Goal: Information Seeking & Learning: Learn about a topic

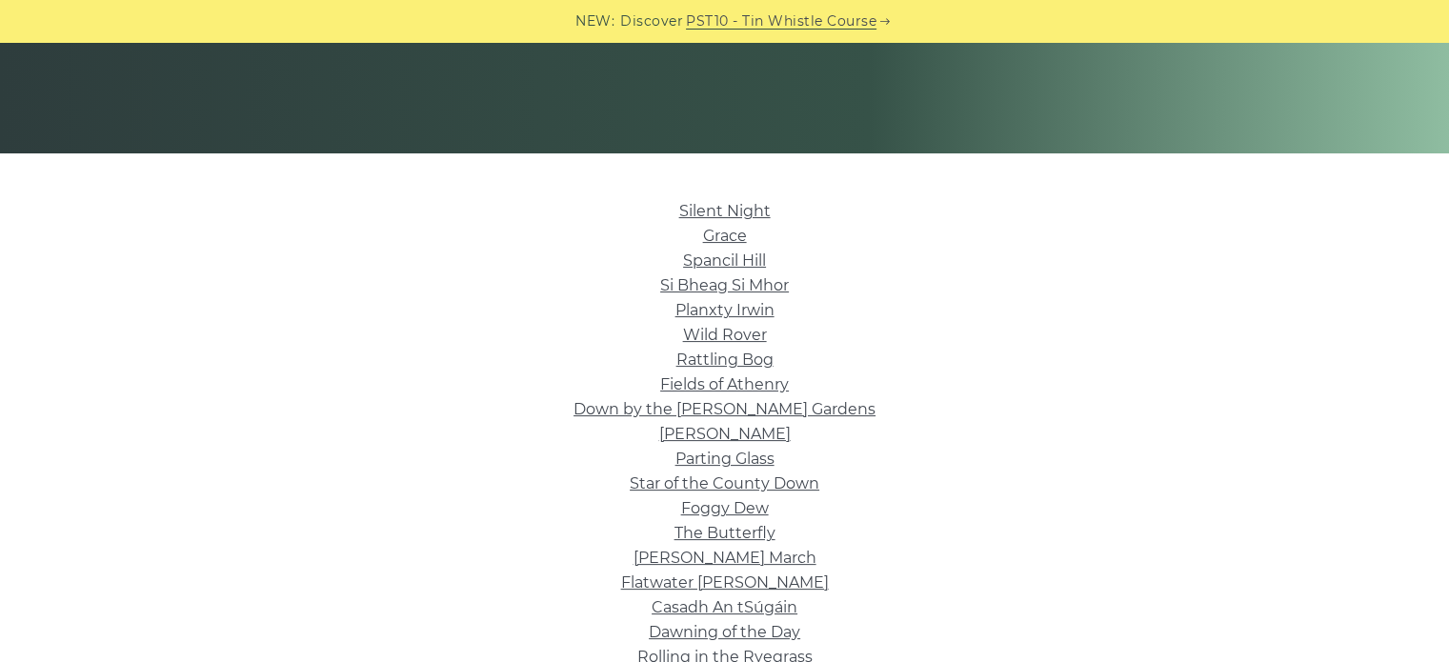
scroll to position [449, 0]
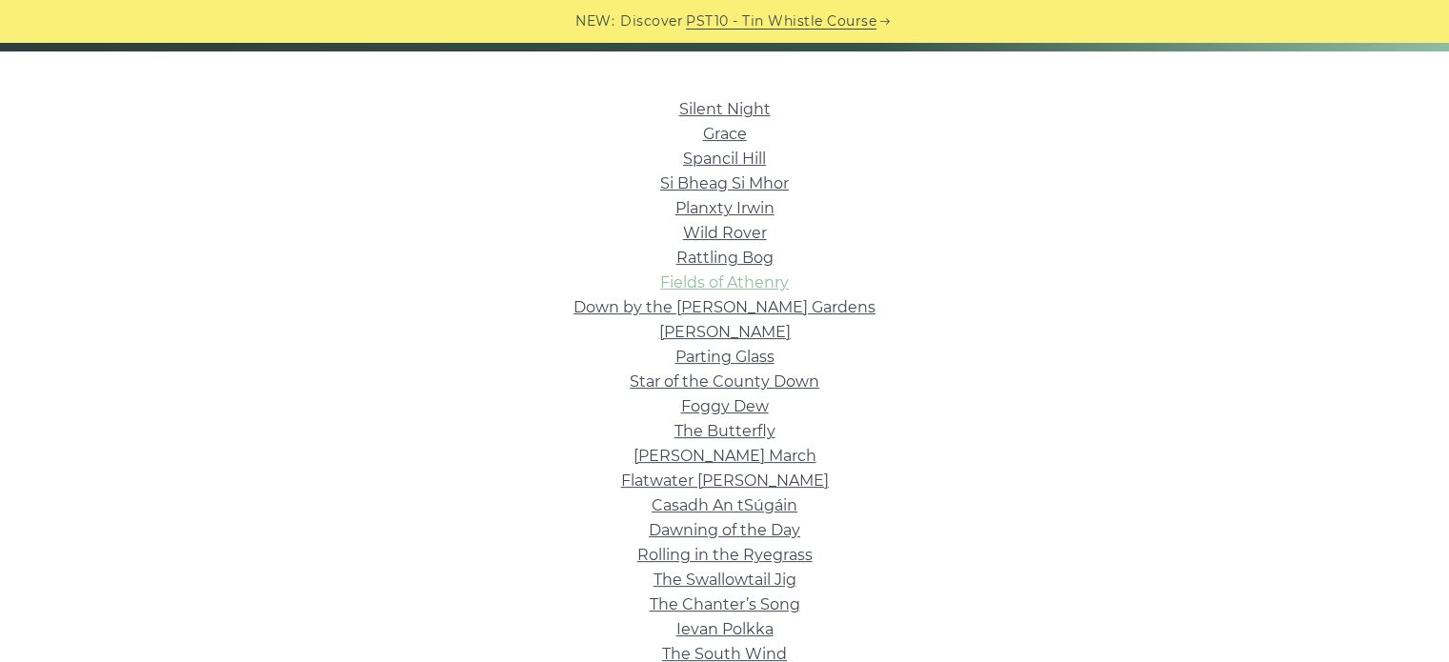
click at [751, 282] on link "Fields of Athenry" at bounding box center [724, 282] width 129 height 18
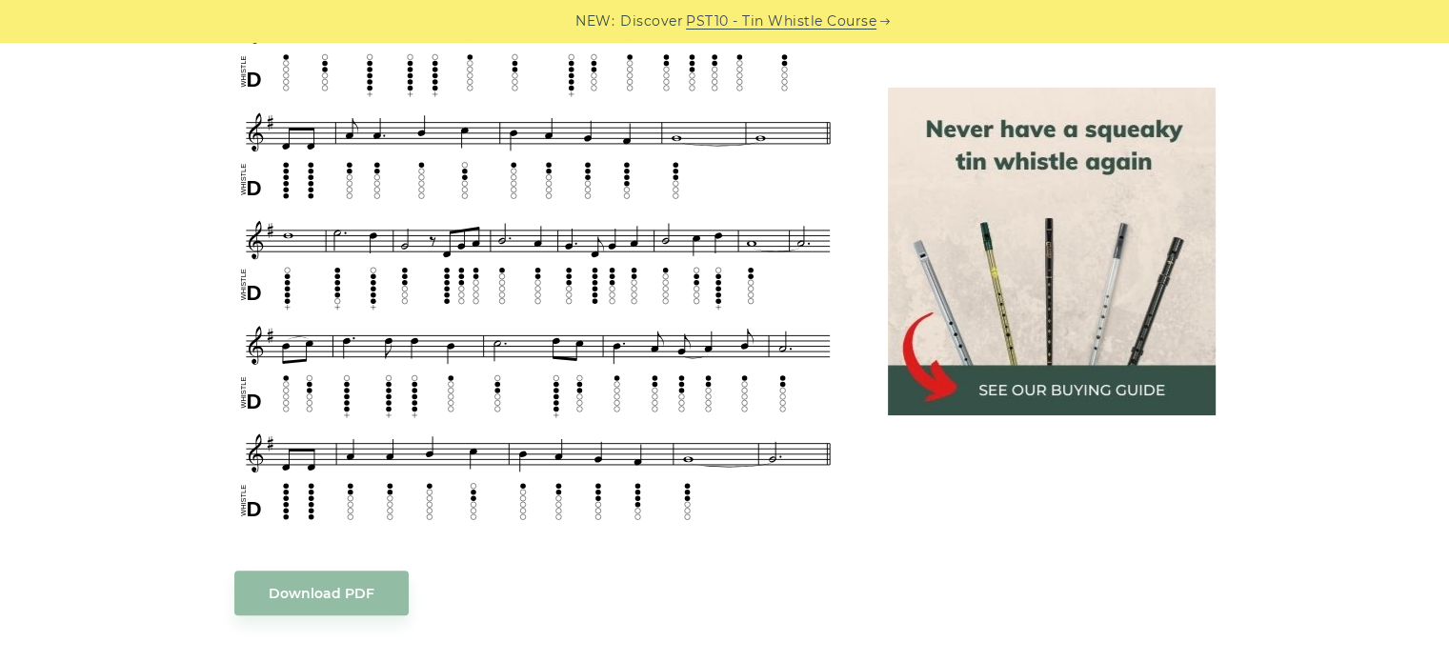
scroll to position [898, 0]
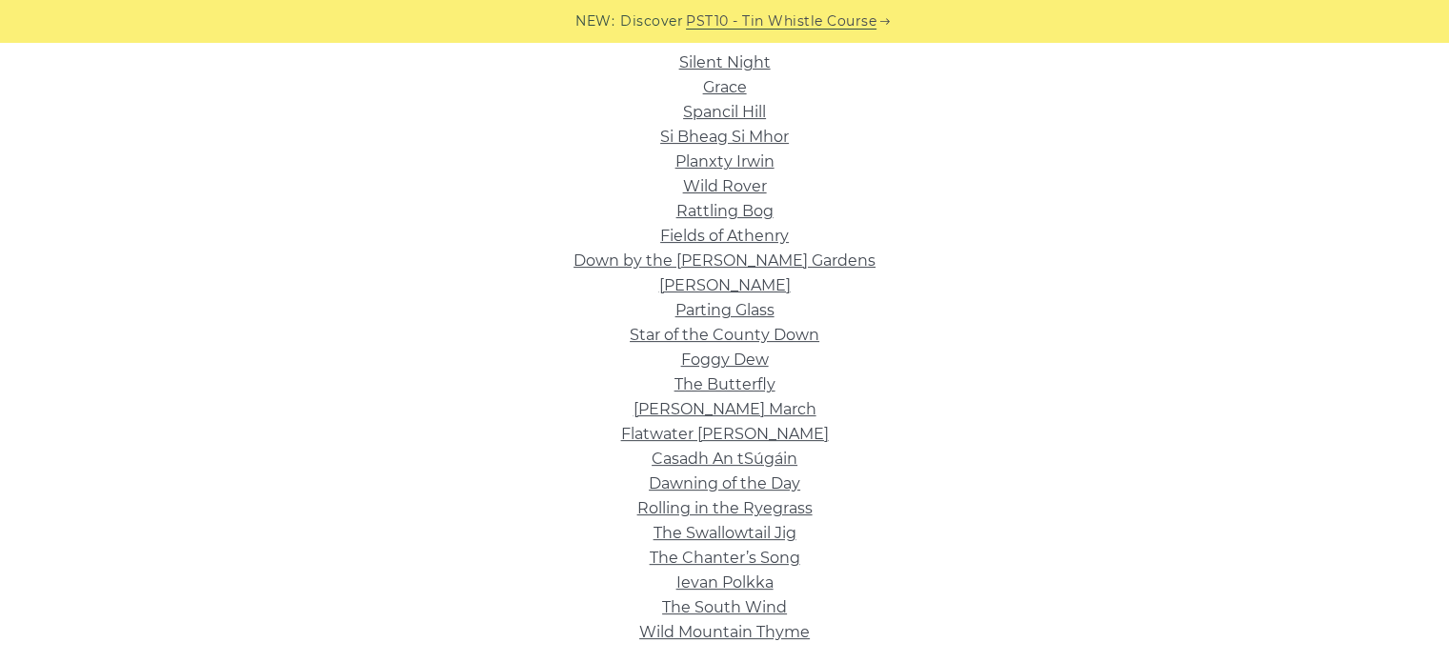
scroll to position [494, 0]
click at [739, 184] on link "Wild Rover" at bounding box center [725, 187] width 84 height 18
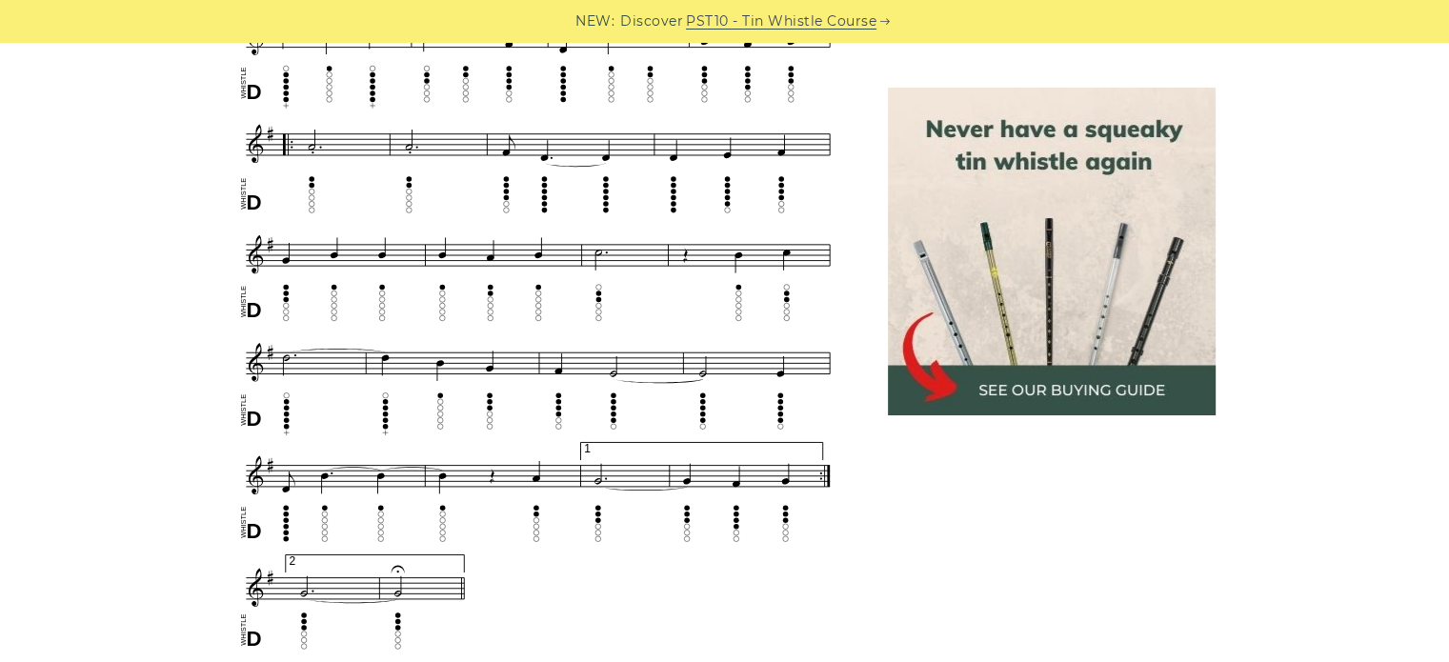
scroll to position [1105, 0]
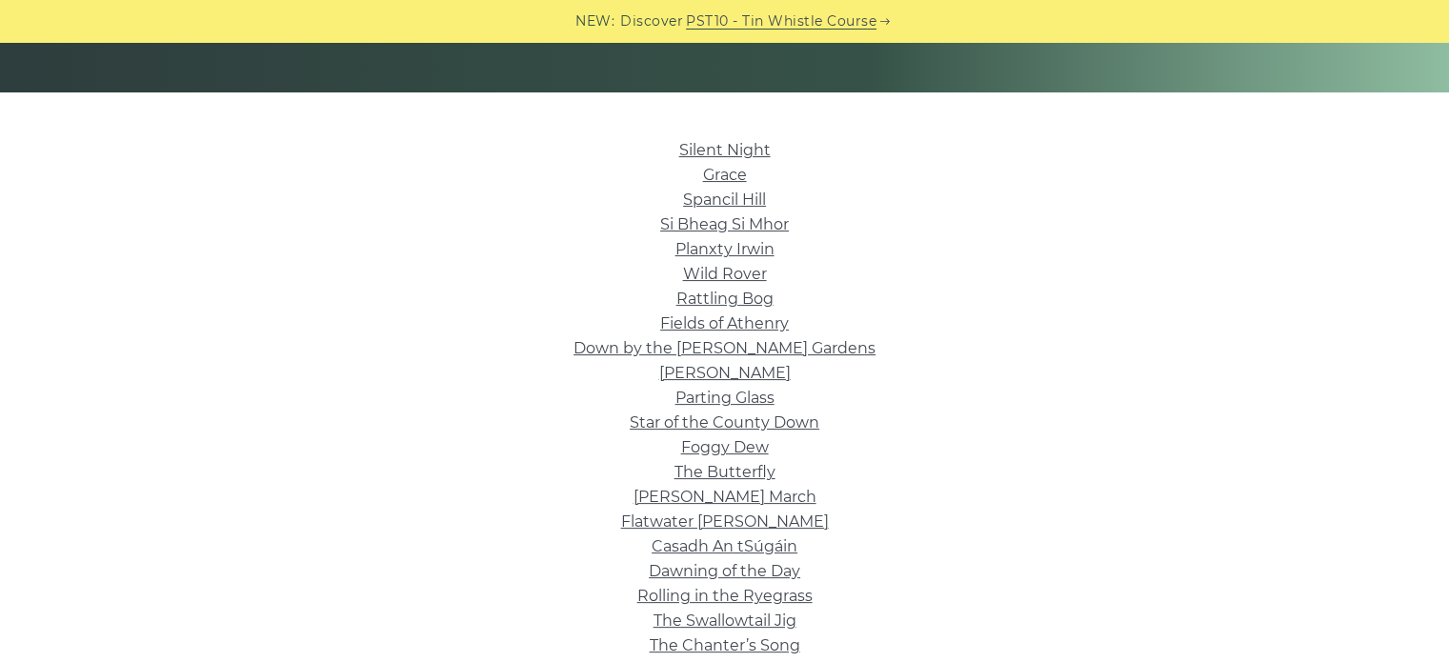
scroll to position [406, 0]
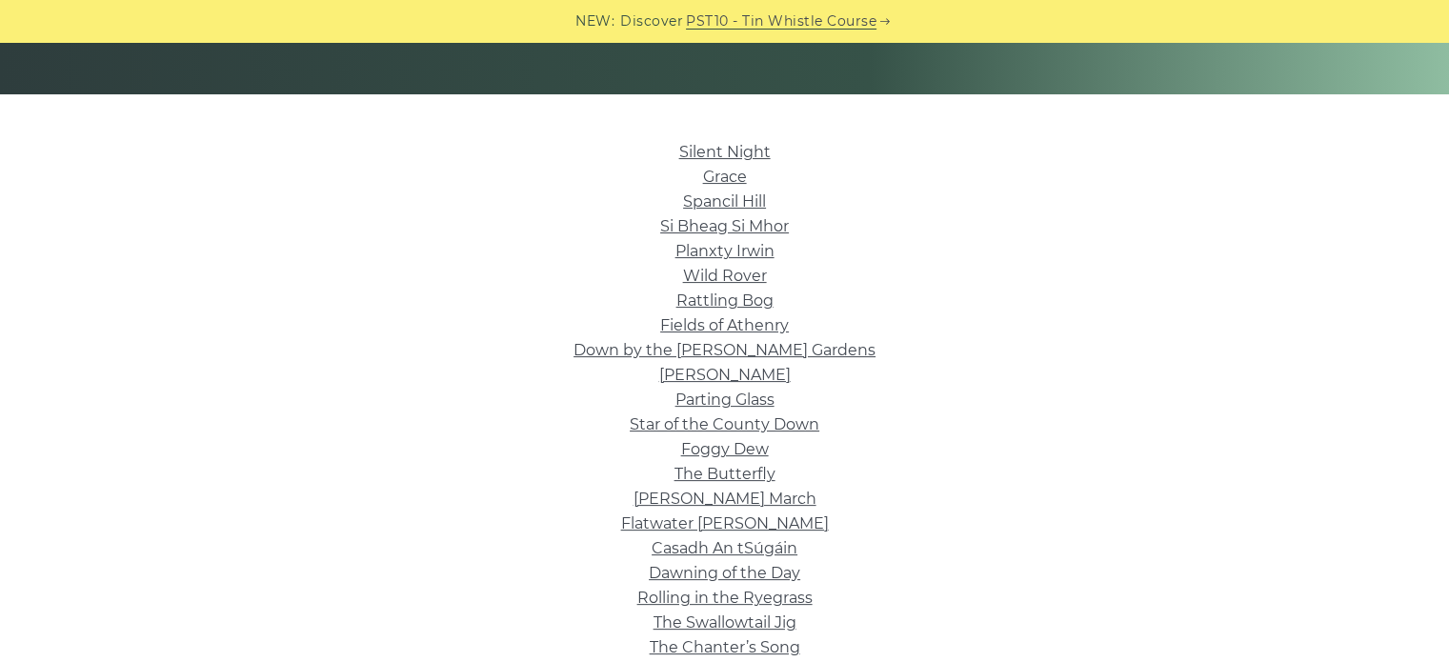
drag, startPoint x: 0, startPoint y: 0, endPoint x: 513, endPoint y: 344, distance: 617.3
click at [513, 344] on li "Down by the Sally Gardens" at bounding box center [725, 350] width 1075 height 25
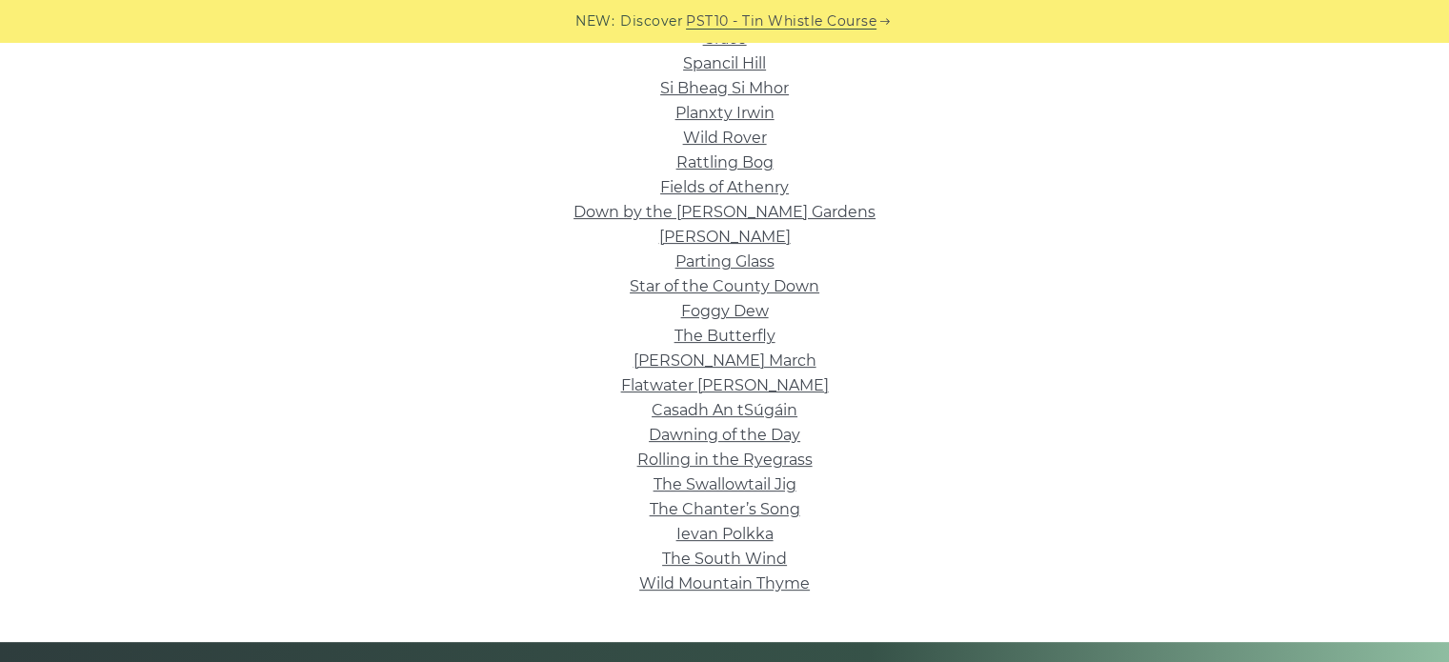
scroll to position [549, 0]
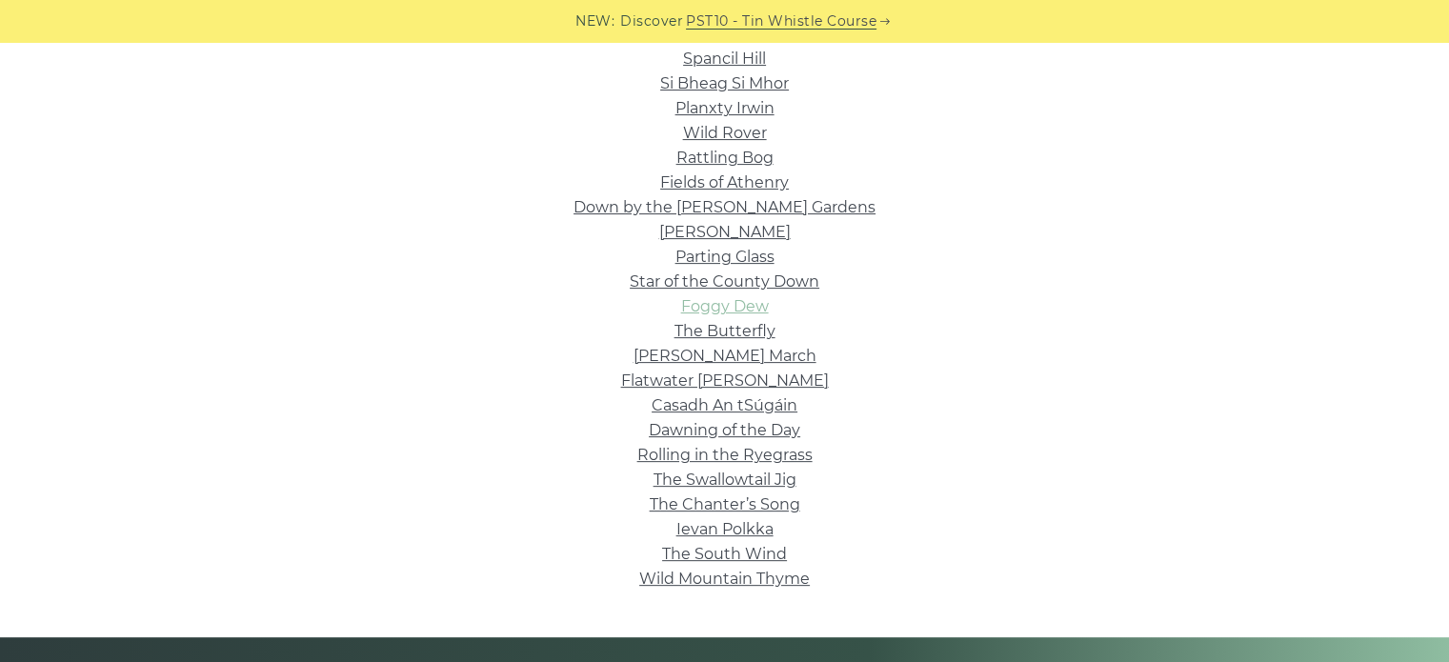
click at [700, 305] on link "Foggy Dew" at bounding box center [725, 306] width 88 height 18
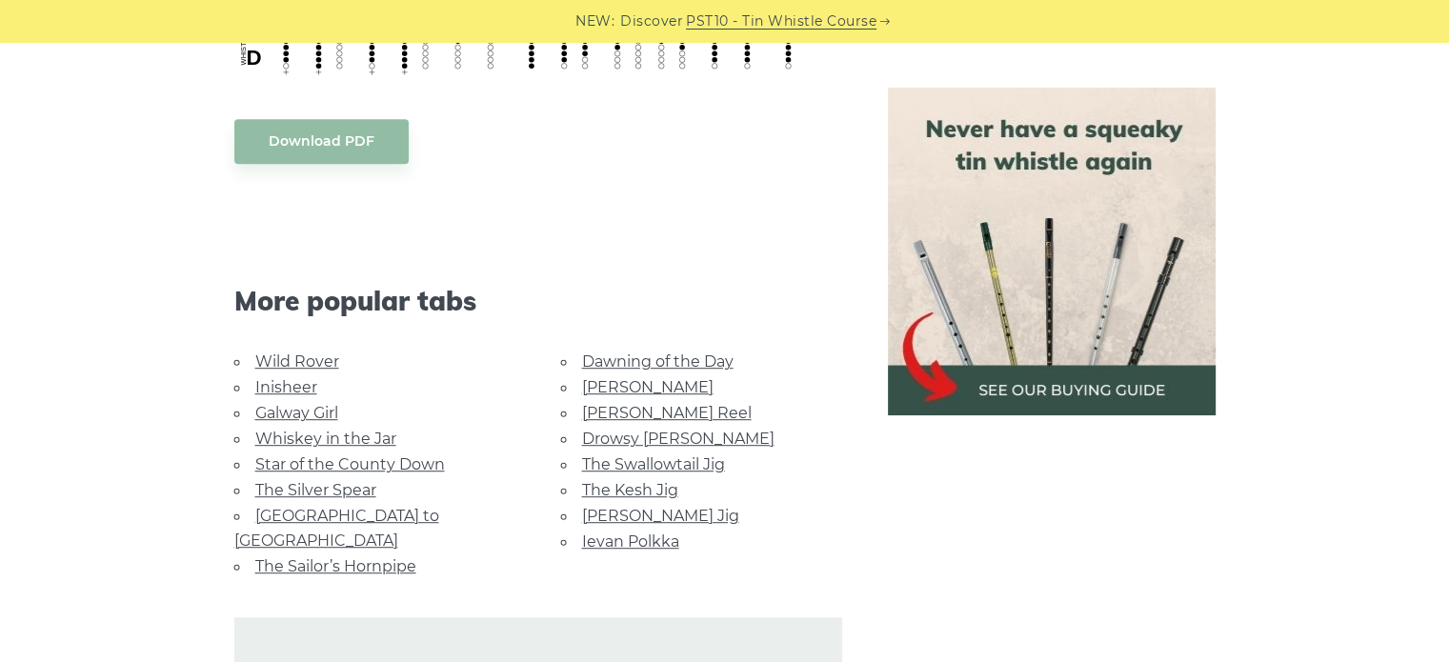
scroll to position [1025, 0]
click at [309, 433] on link "Whiskey in the Jar" at bounding box center [325, 438] width 141 height 18
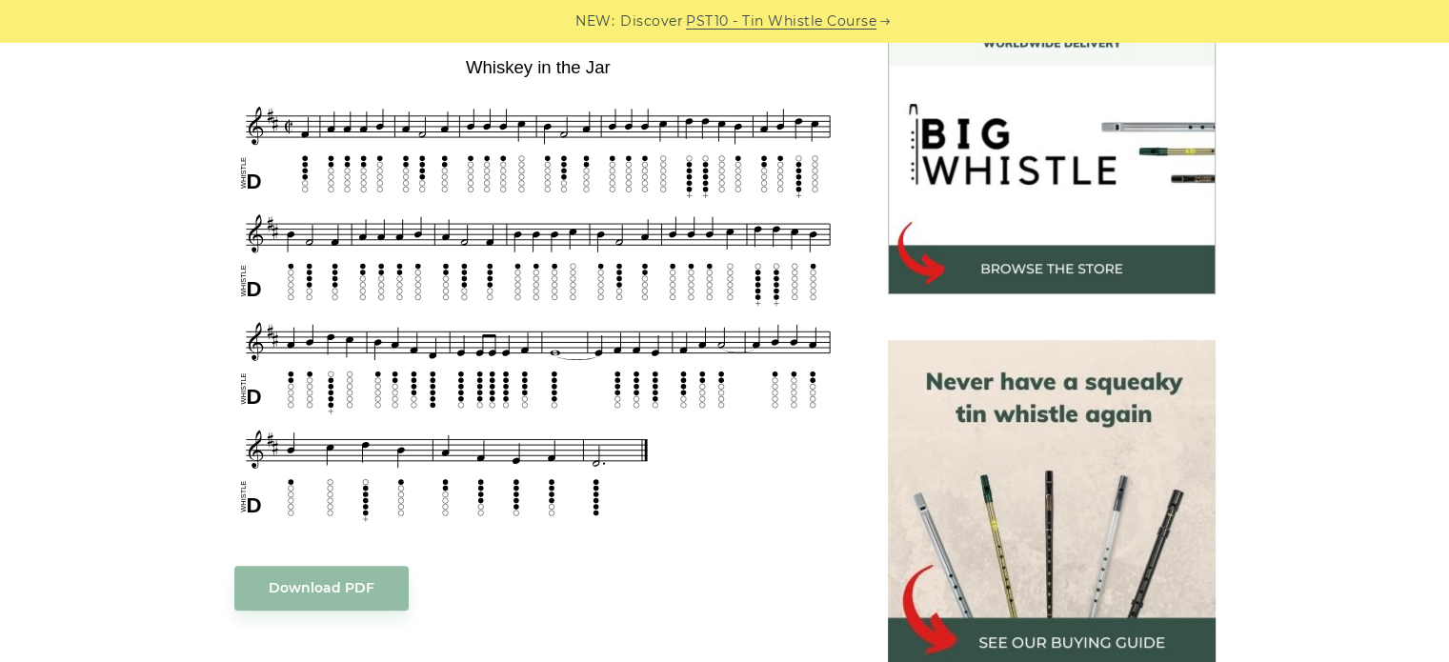
scroll to position [581, 0]
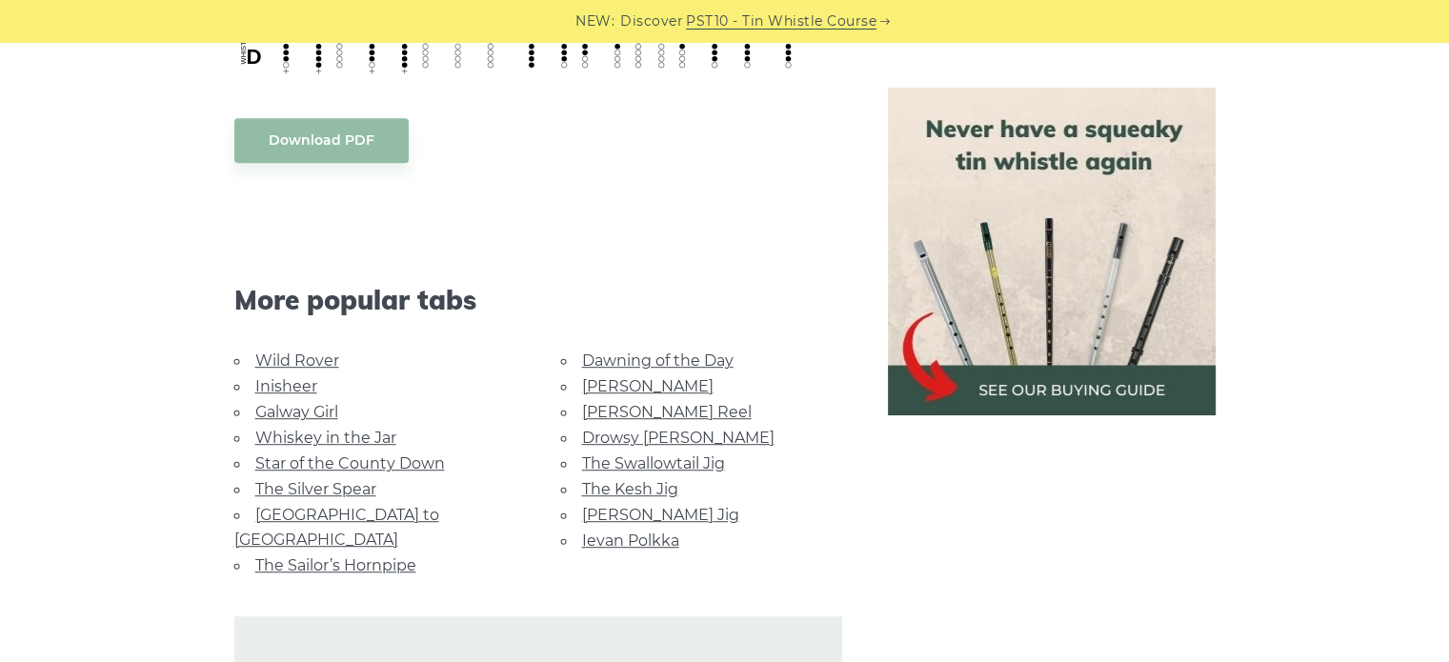
click at [356, 455] on link "Star of the County Down" at bounding box center [350, 463] width 190 height 18
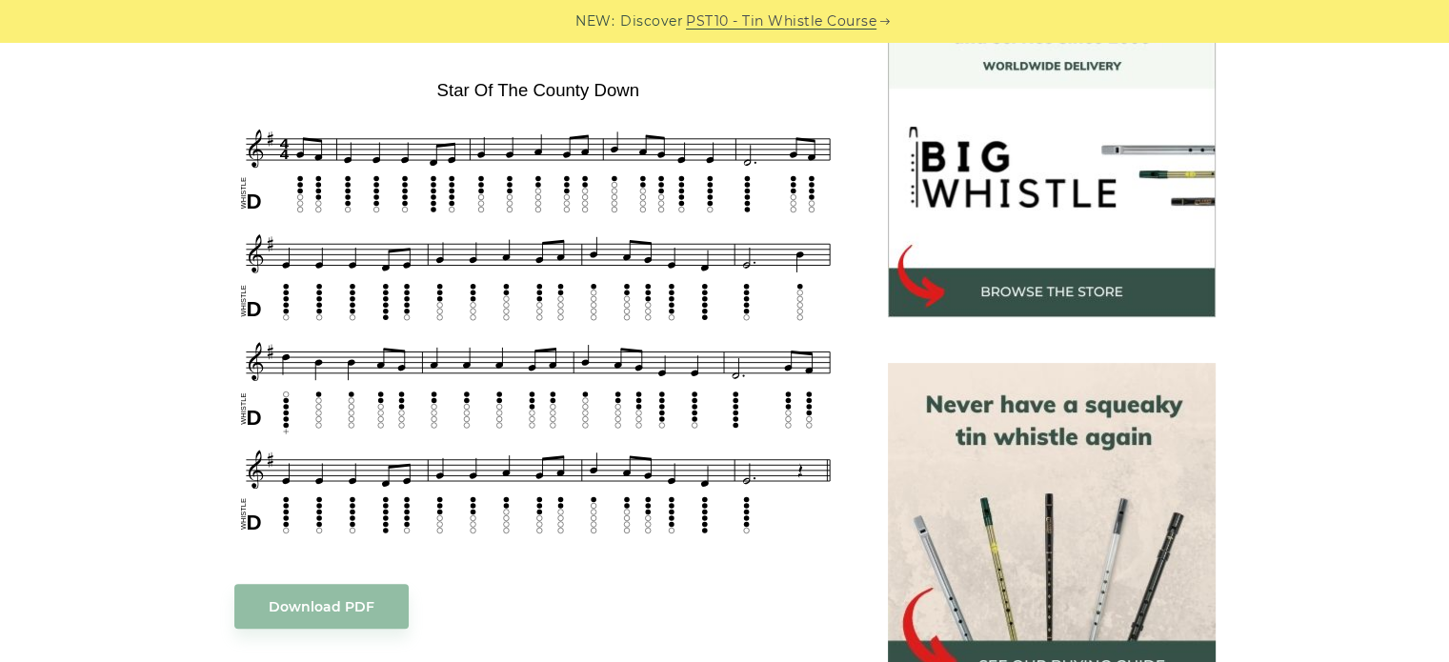
scroll to position [595, 0]
